Goal: Task Accomplishment & Management: Use online tool/utility

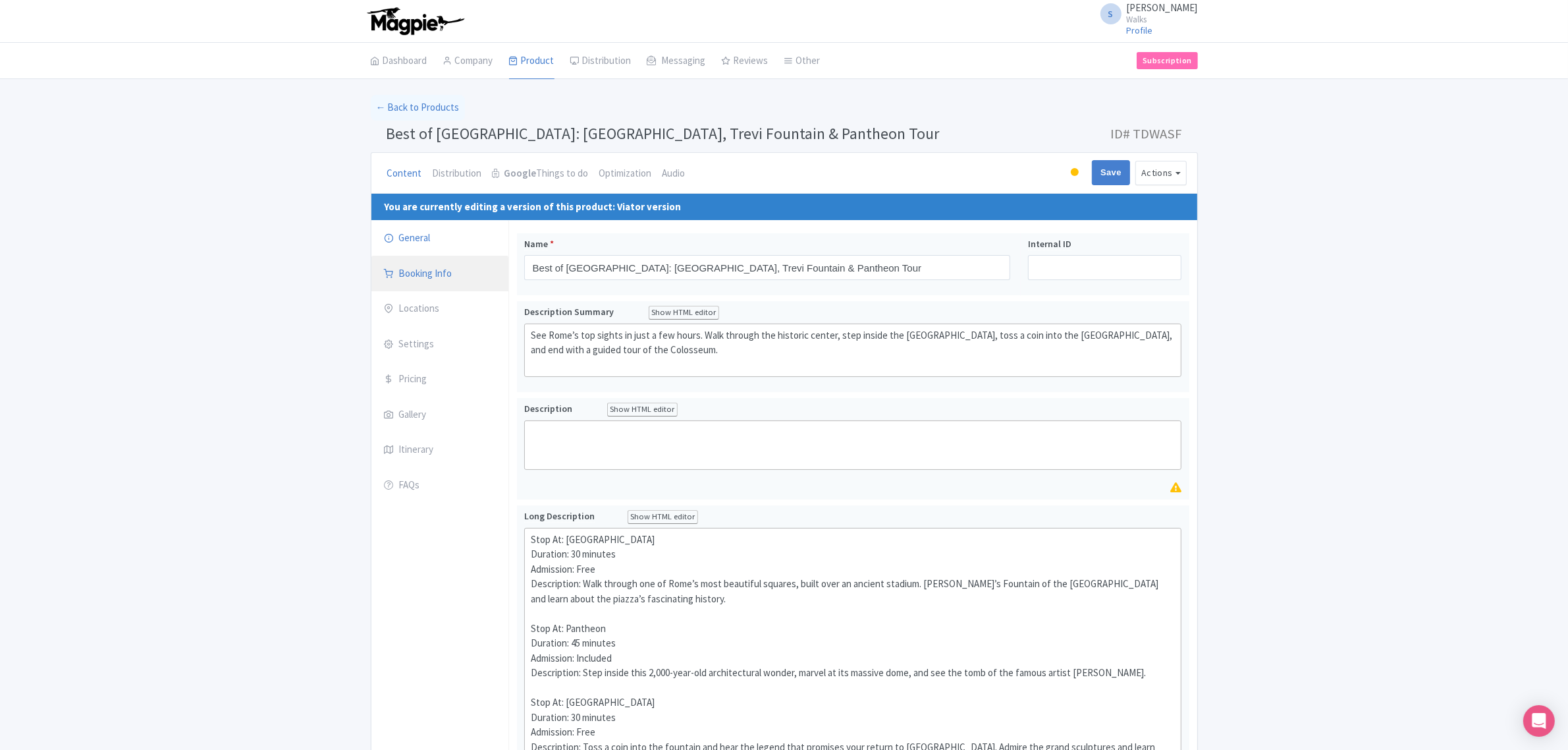
click at [455, 274] on link "Booking Info" at bounding box center [439, 274] width 137 height 37
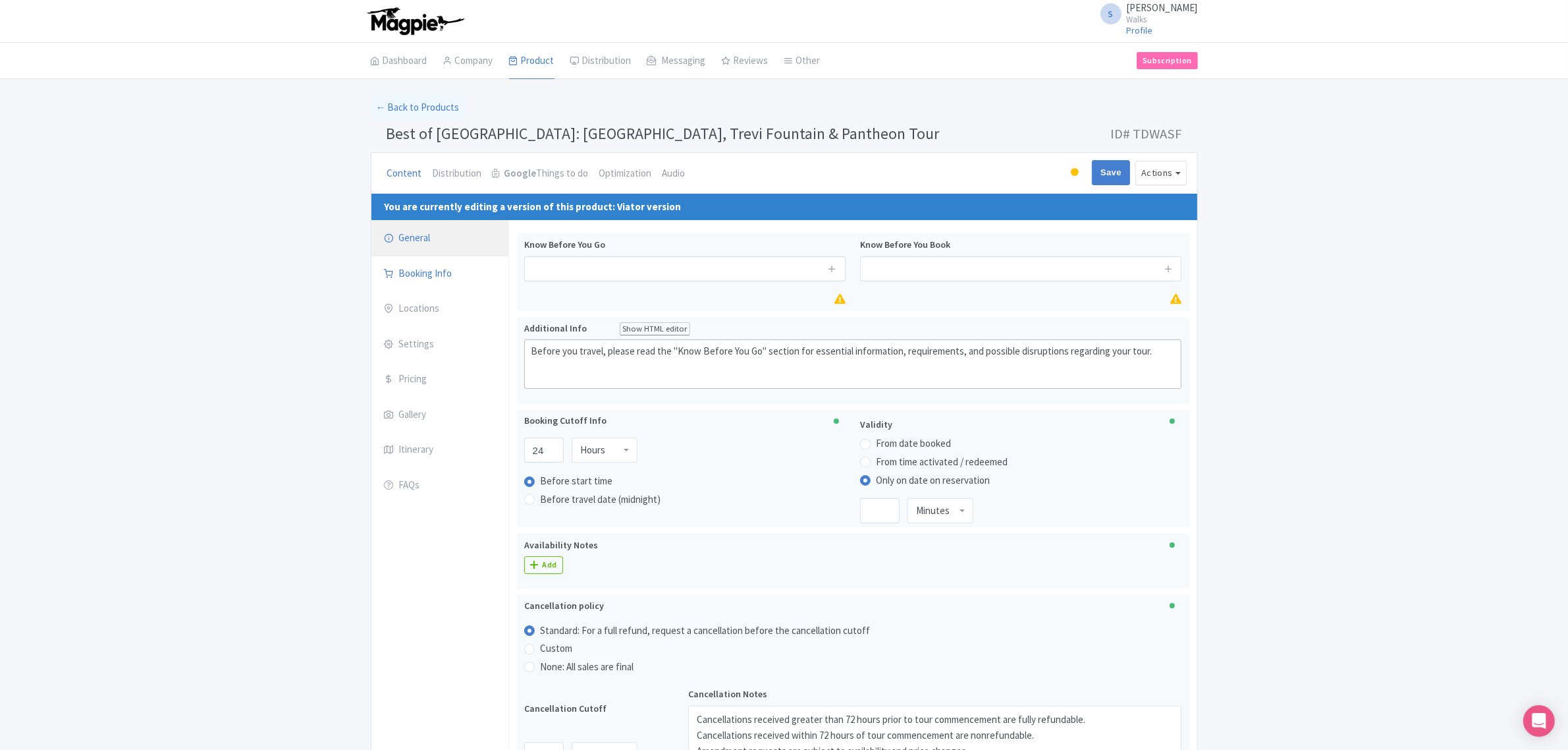
click at [393, 240] on icon at bounding box center [389, 238] width 9 height 9
click at [1040, 169] on button "Actions" at bounding box center [1161, 173] width 52 height 25
click at [432, 245] on link "General" at bounding box center [439, 239] width 137 height 37
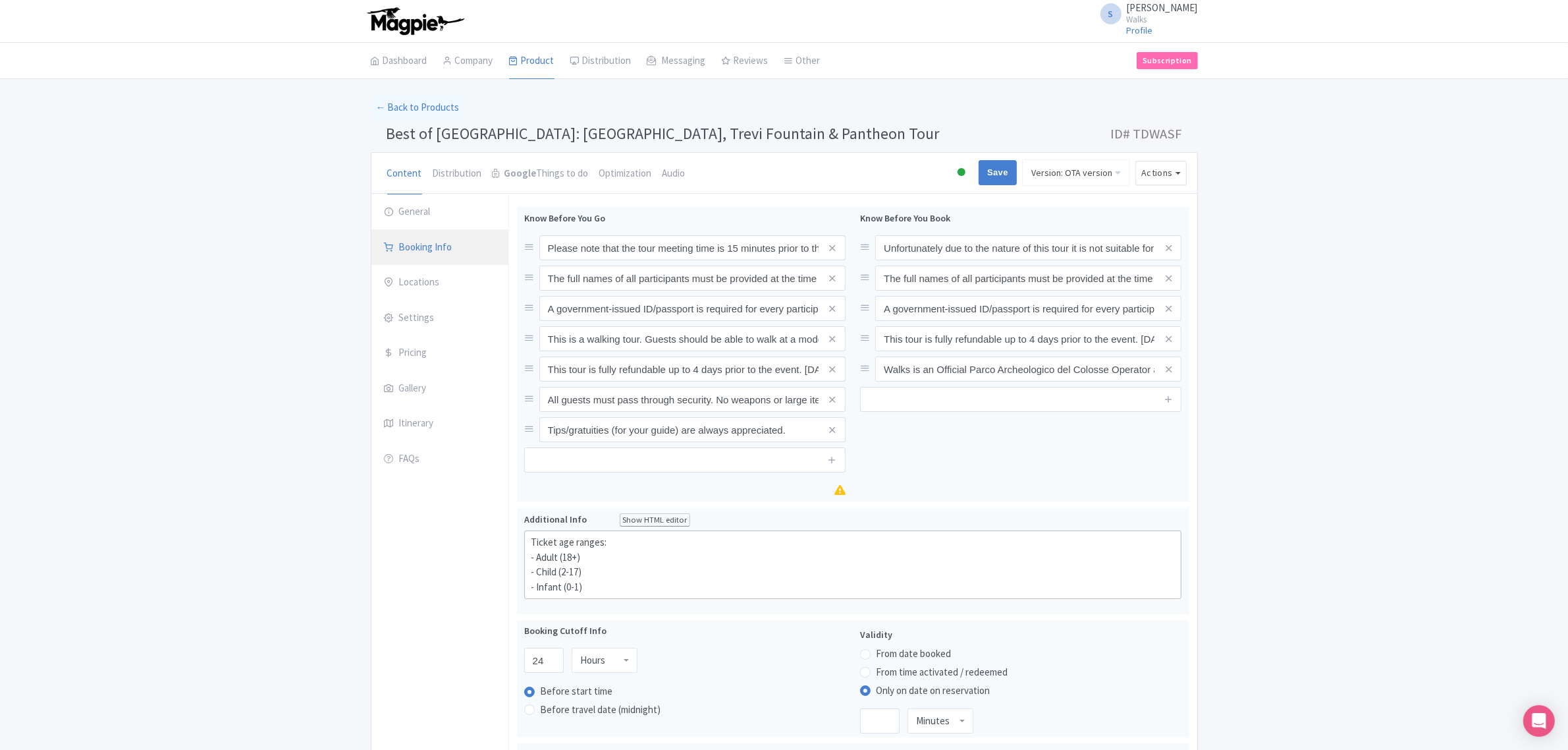
click at [406, 230] on link "Booking Info" at bounding box center [439, 248] width 137 height 37
click at [410, 211] on link "General" at bounding box center [439, 211] width 137 height 37
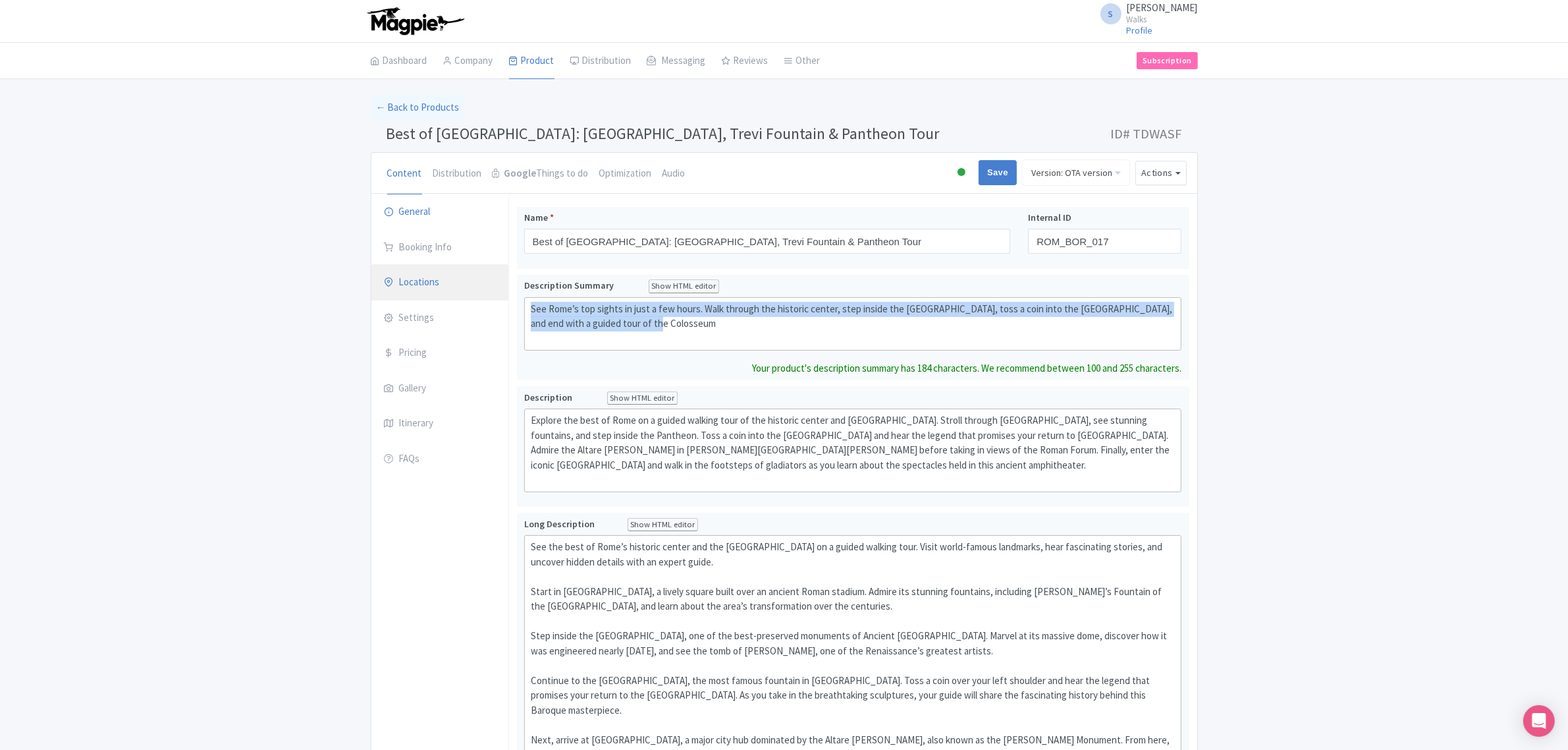
drag, startPoint x: 665, startPoint y: 330, endPoint x: 505, endPoint y: 298, distance: 163.2
type trix-editor "<div>See Rome’s top sights in just a few hours. Walk through the historic cente…"
copy div "See Rome’s top sights in just a few hours. Walk through the historic center, st…"
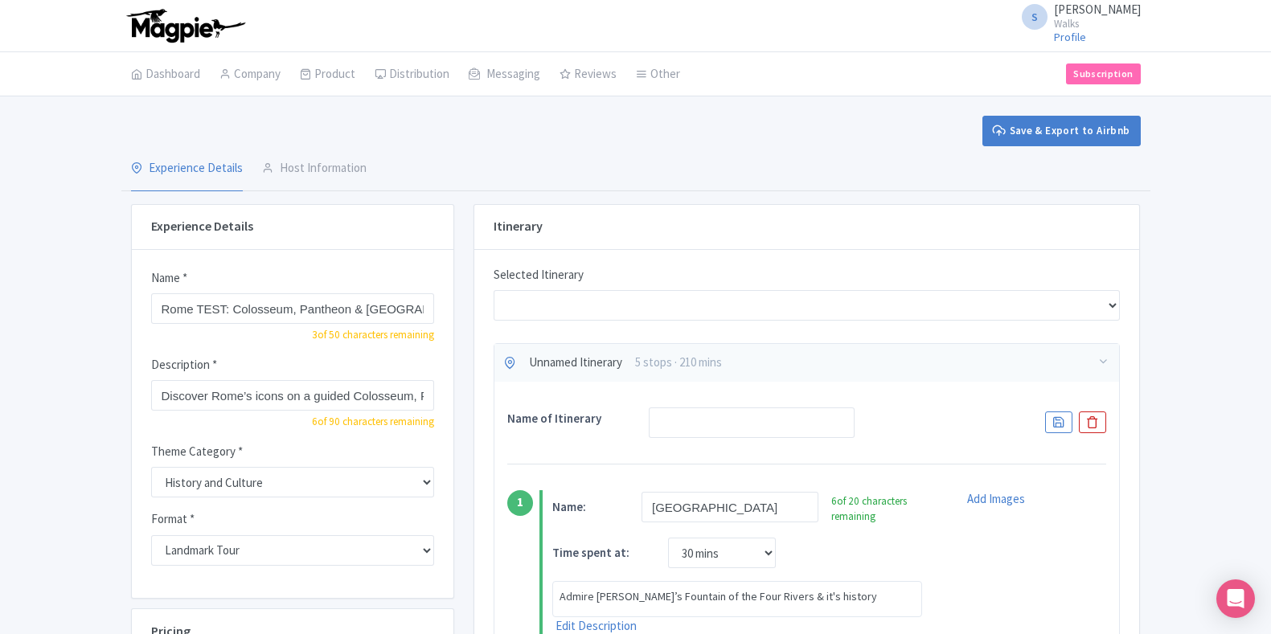
select select "LIGHT"
select select "30"
select select "45"
select select "30"
select select "45"
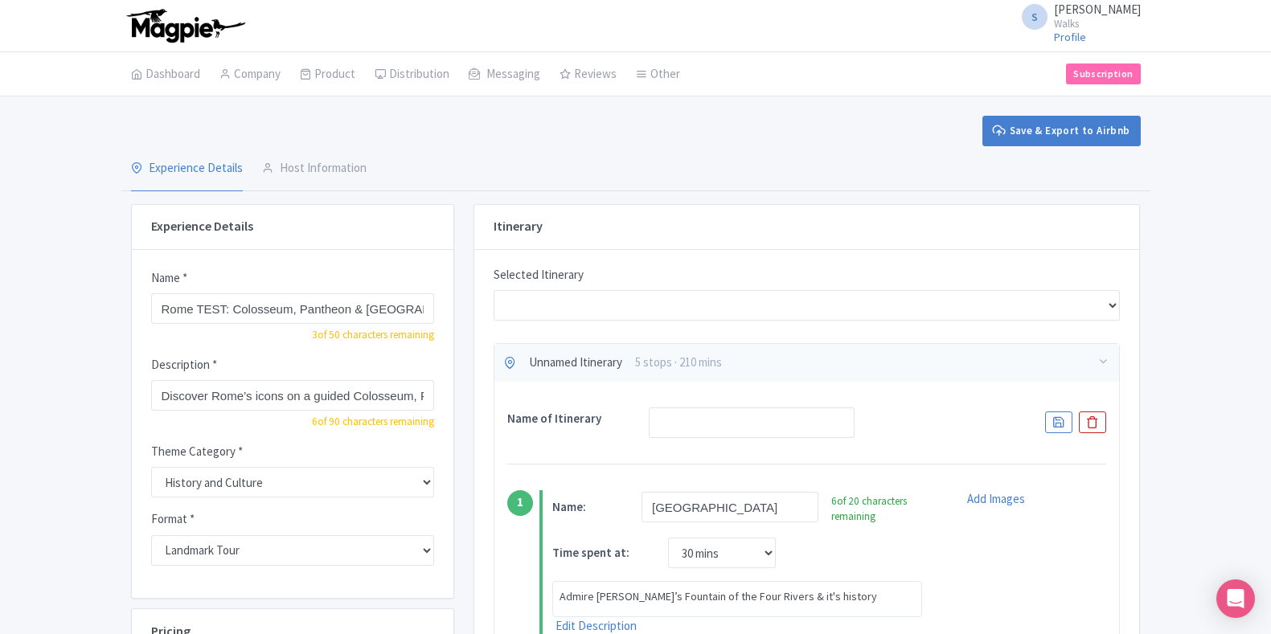
select select "60"
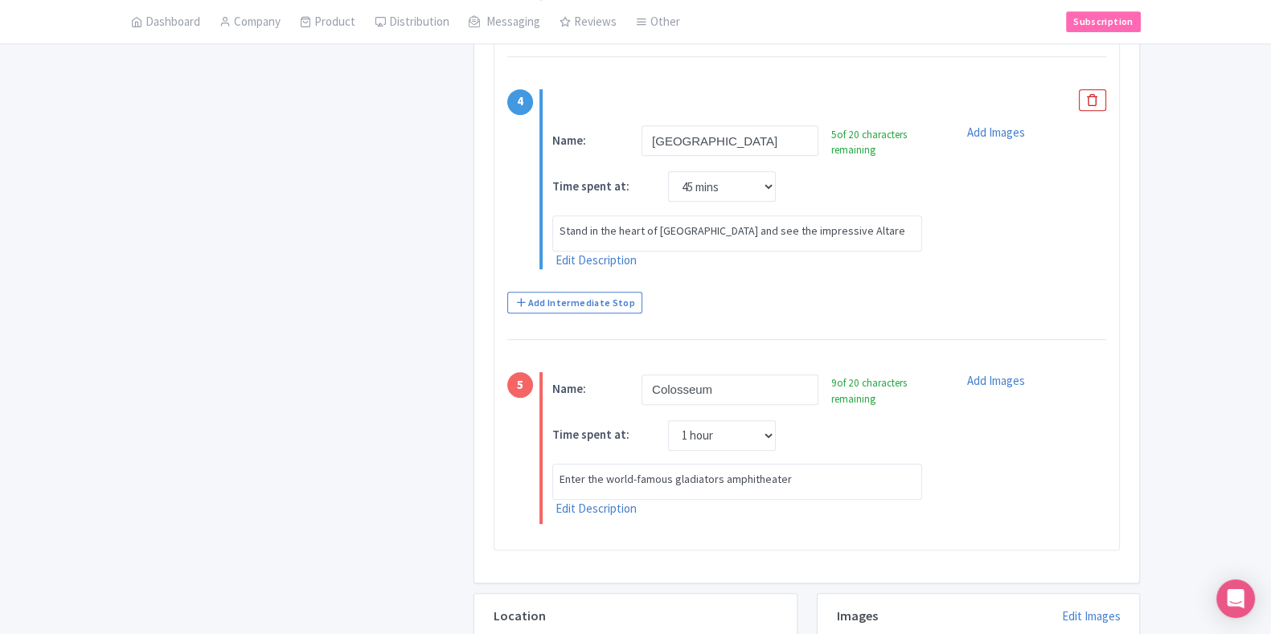
scroll to position [1306, 0]
